Goal: Task Accomplishment & Management: Use online tool/utility

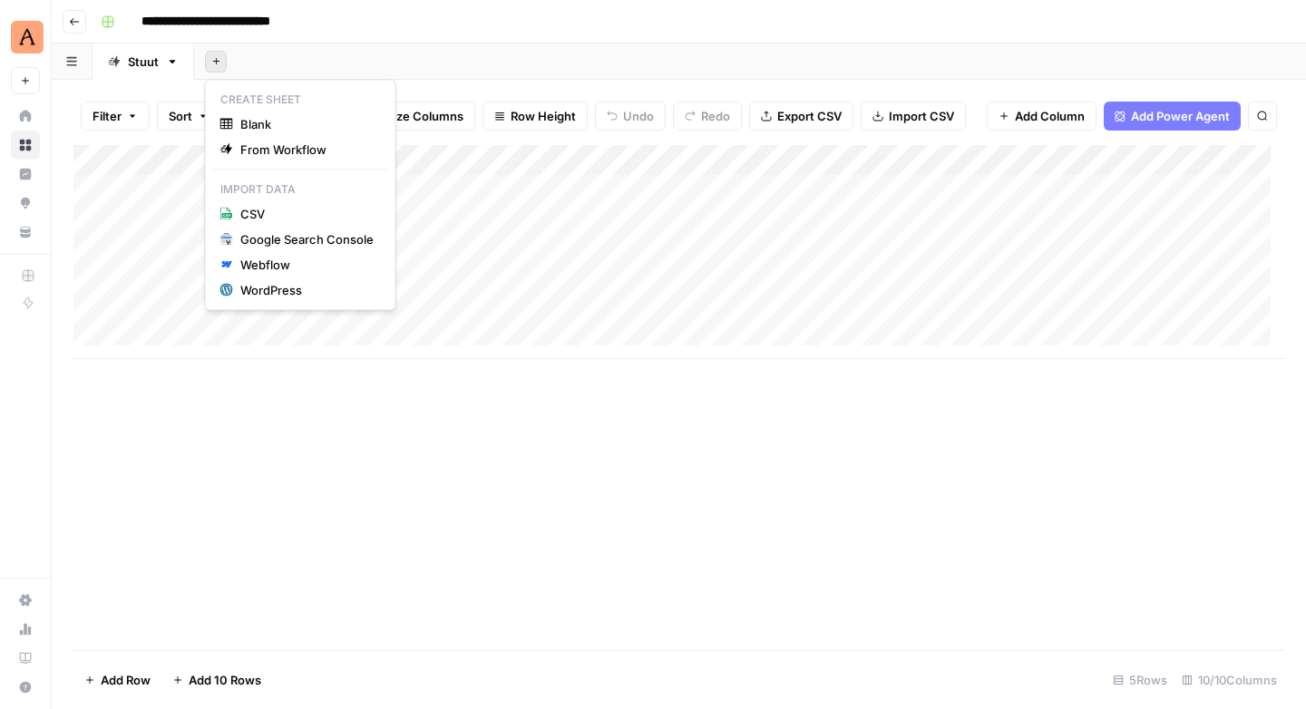
click at [216, 61] on icon "button" at bounding box center [215, 61] width 6 height 6
click at [171, 63] on icon "button" at bounding box center [172, 61] width 13 height 13
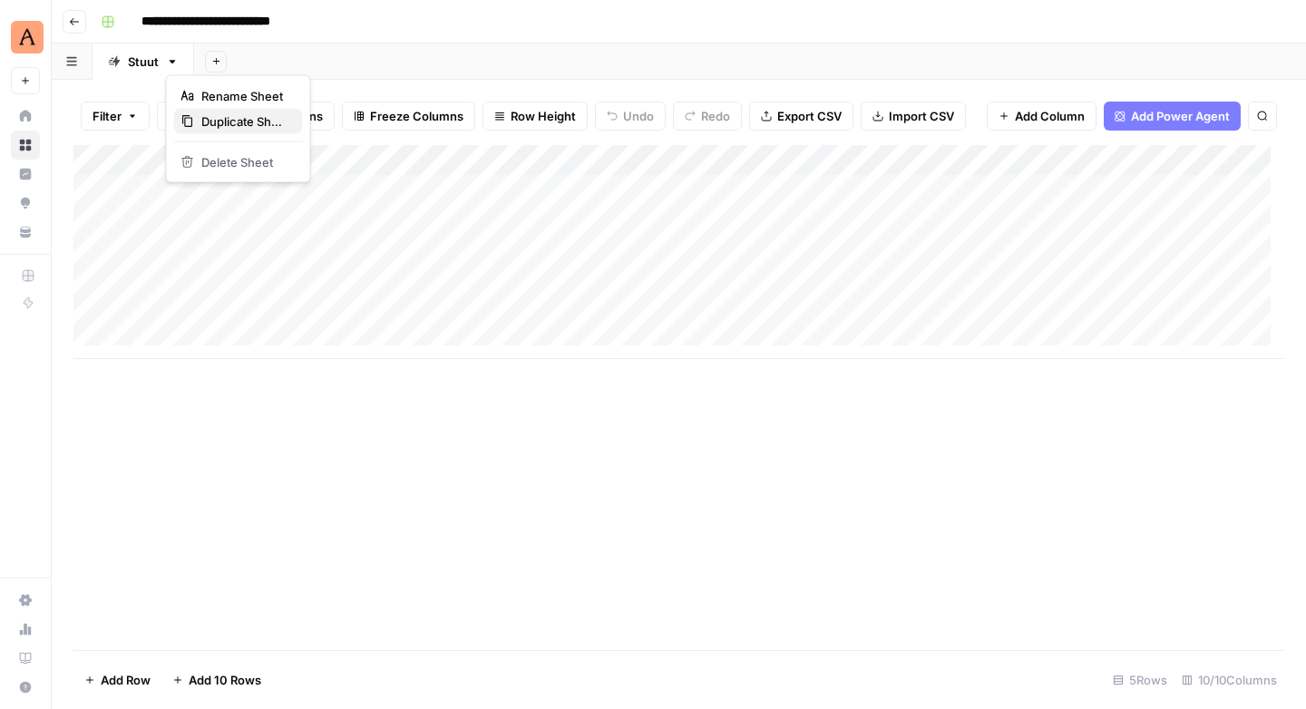
click at [207, 126] on span "Duplicate Sheet" at bounding box center [244, 121] width 87 height 18
click at [418, 63] on icon "button" at bounding box center [420, 61] width 13 height 13
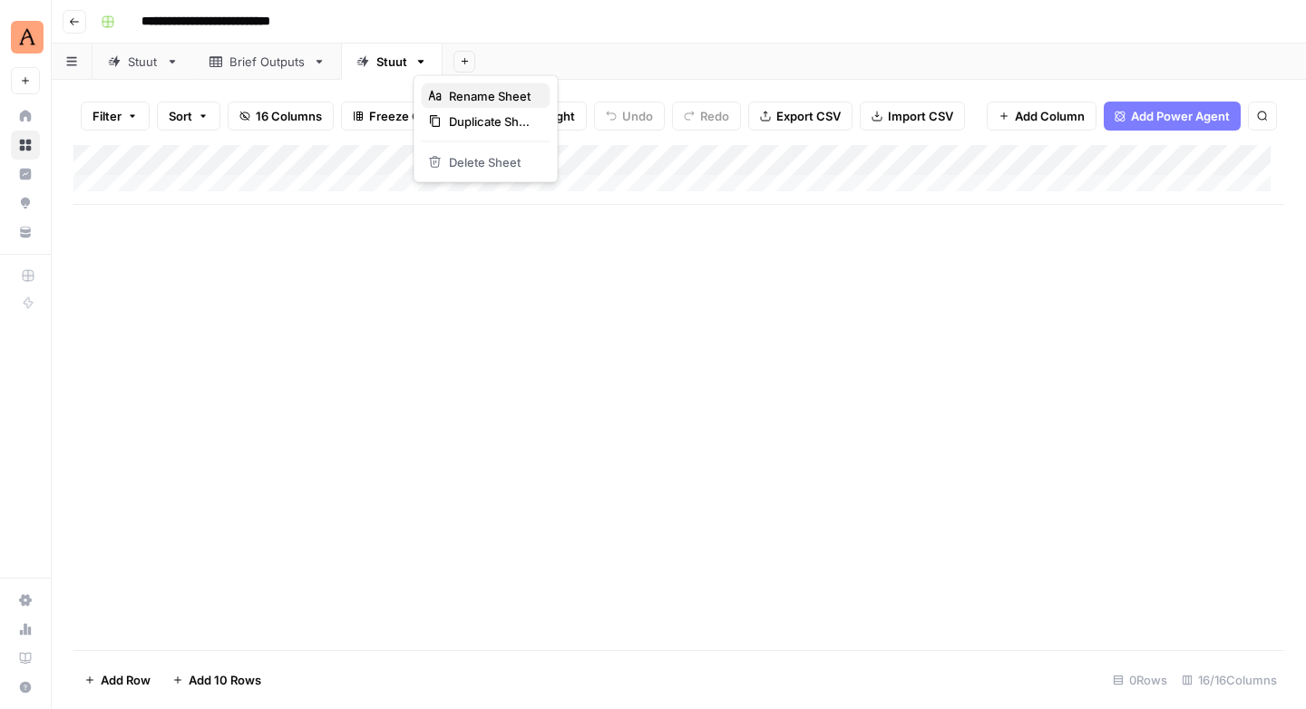
click at [454, 89] on span "Rename Sheet" at bounding box center [492, 96] width 87 height 18
type input "*"
type input "********"
click at [228, 678] on span "Add 10 Rows" at bounding box center [225, 680] width 73 height 18
click at [1003, 190] on div "Add Column" at bounding box center [678, 329] width 1211 height 368
